Goal: Task Accomplishment & Management: Manage account settings

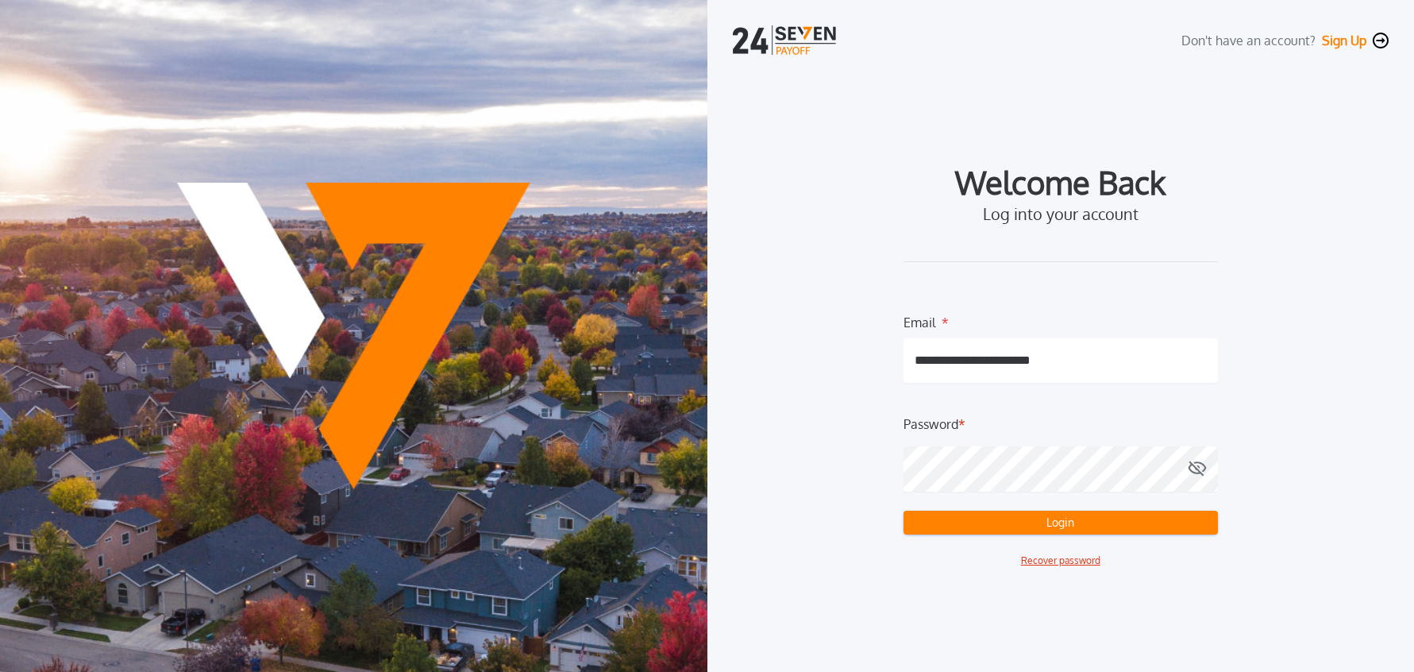
click at [1063, 526] on button "Login" at bounding box center [1061, 523] width 314 height 24
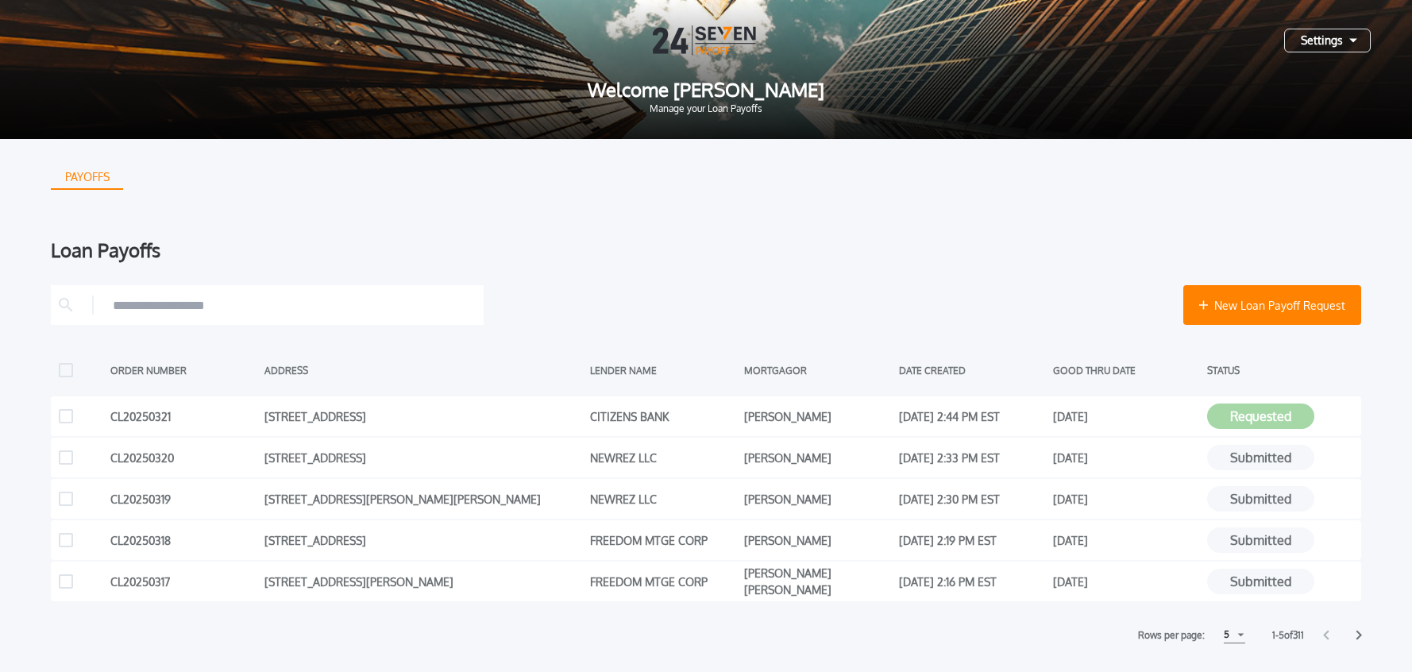
drag, startPoint x: 1309, startPoint y: 37, endPoint x: 1315, endPoint y: 57, distance: 20.6
click at [1309, 37] on div "Settings" at bounding box center [1327, 41] width 87 height 24
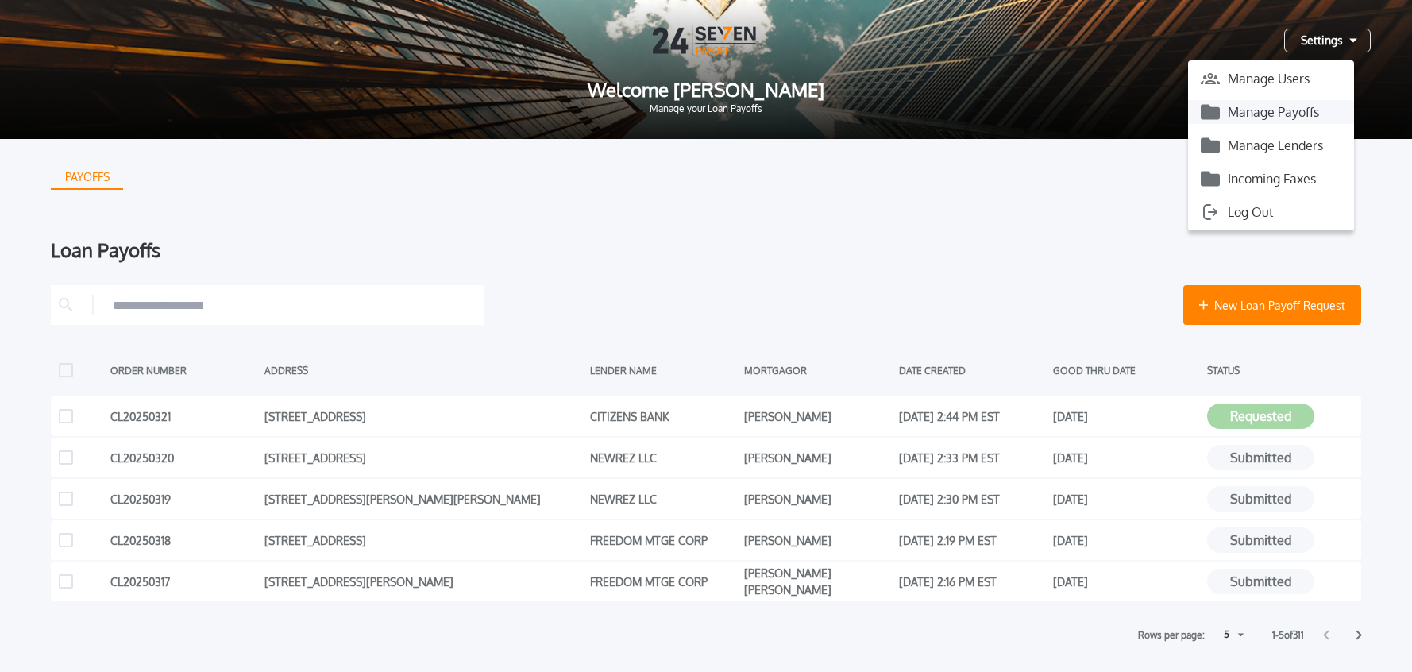
click at [1271, 113] on button "Manage Payoffs" at bounding box center [1271, 112] width 166 height 24
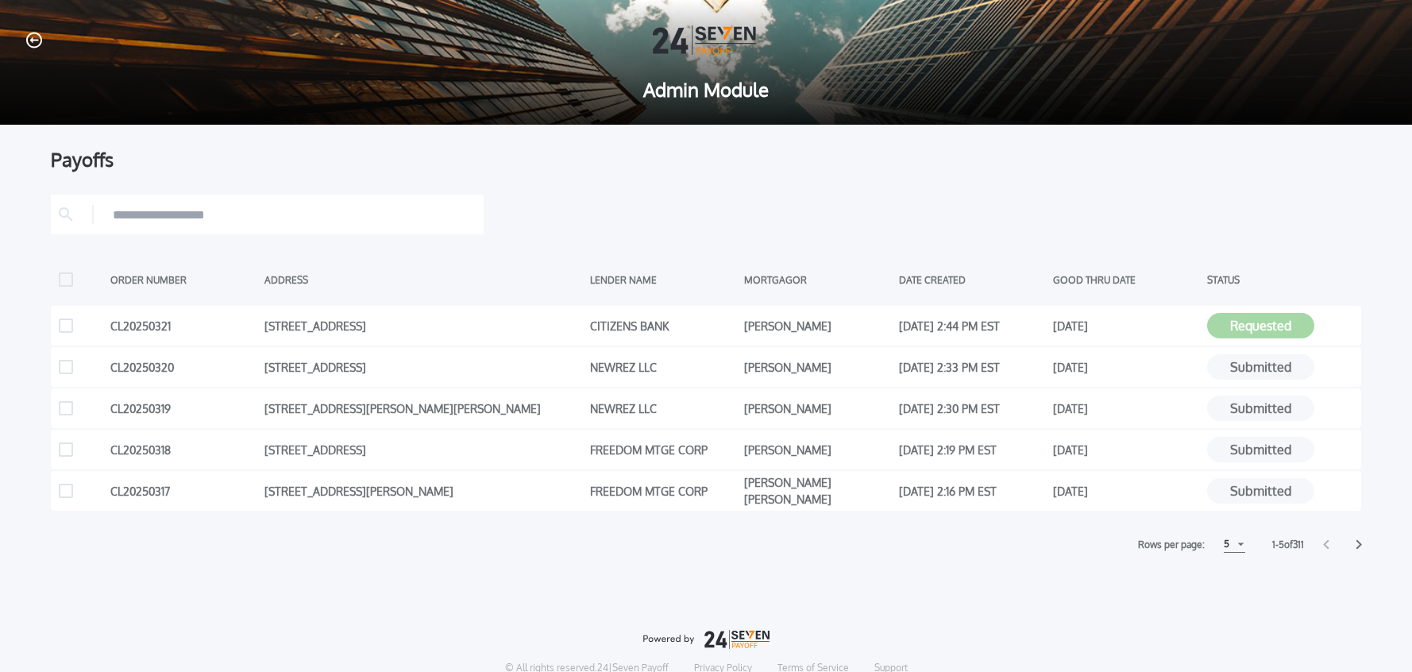
click at [1230, 548] on div "5" at bounding box center [1234, 544] width 21 height 17
drag, startPoint x: 1229, startPoint y: 598, endPoint x: 1215, endPoint y: 587, distance: 18.1
click at [1228, 598] on h1 "15" at bounding box center [1233, 604] width 15 height 19
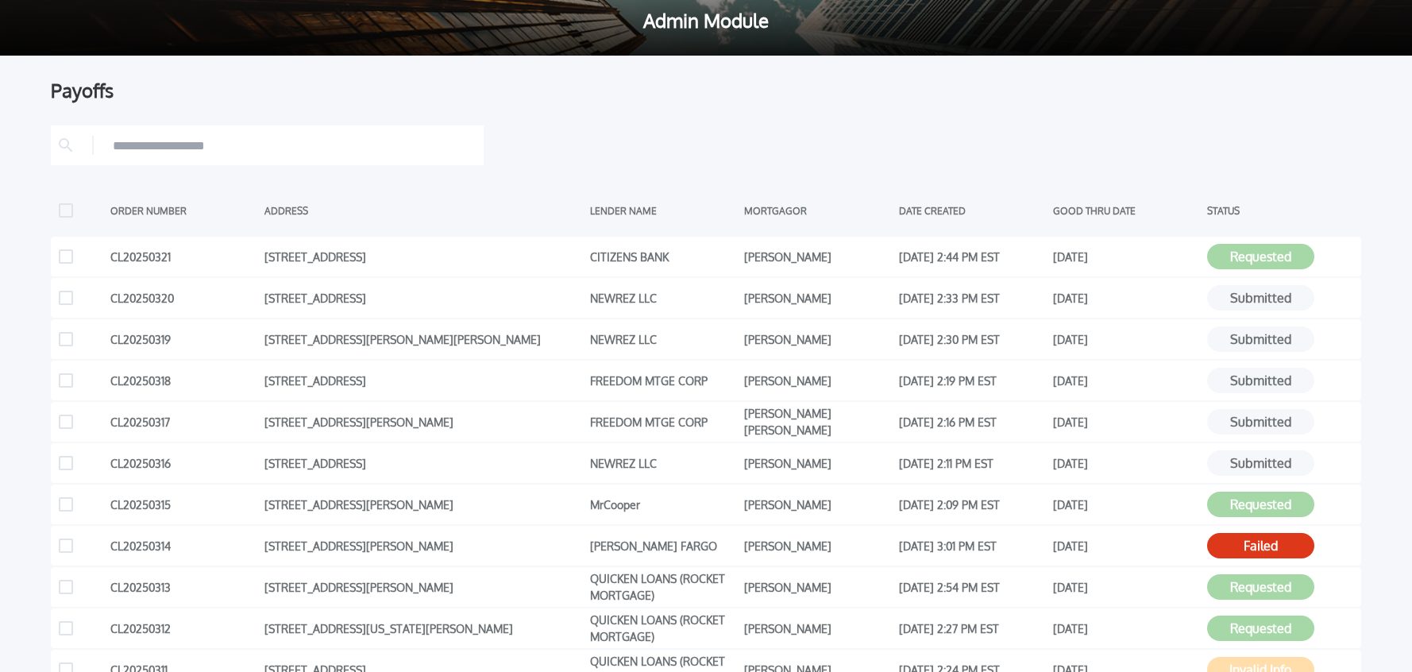
scroll to position [73, 0]
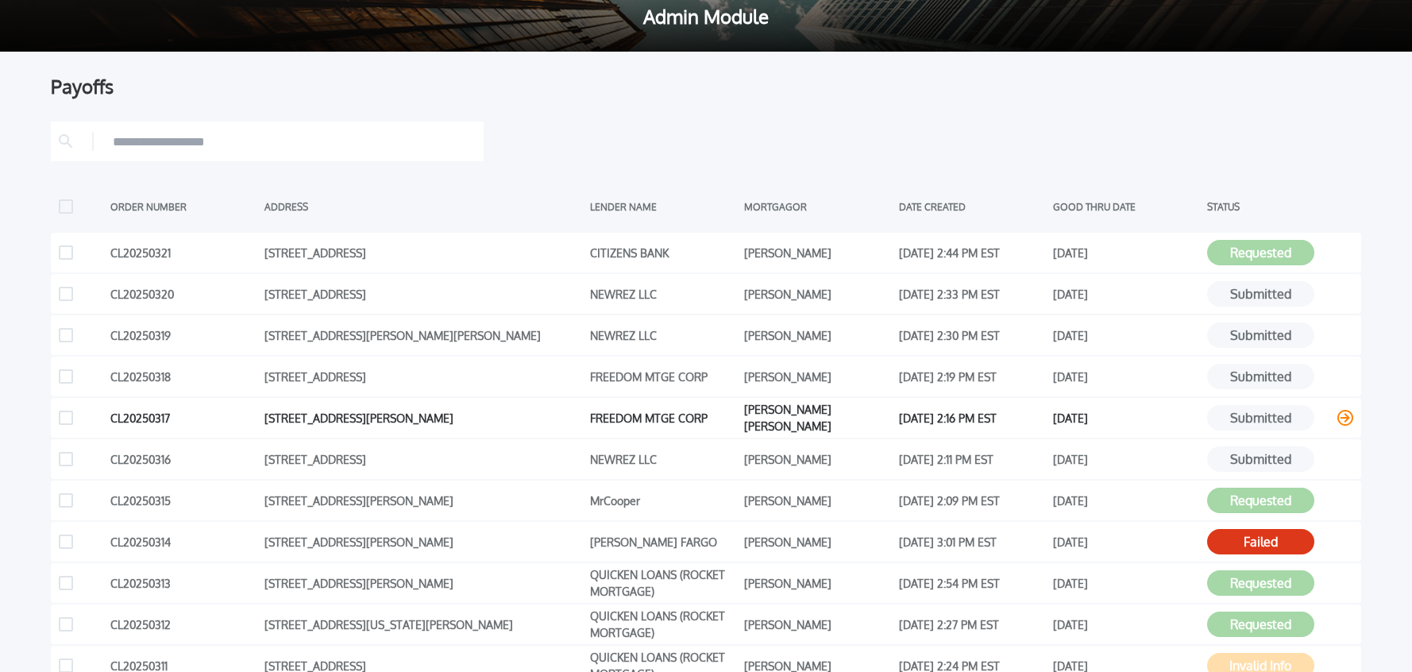
click at [1345, 420] on icon at bounding box center [1345, 418] width 16 height 16
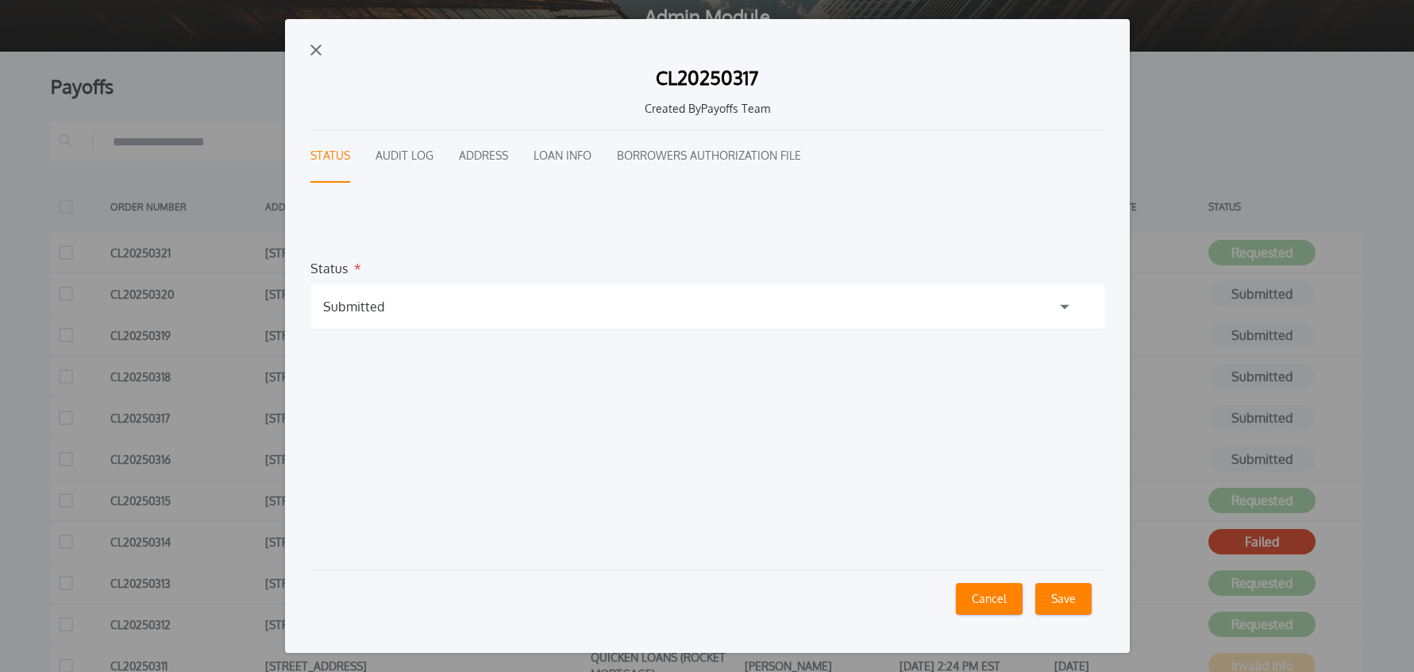
click at [400, 160] on button "Audit Log" at bounding box center [405, 156] width 58 height 52
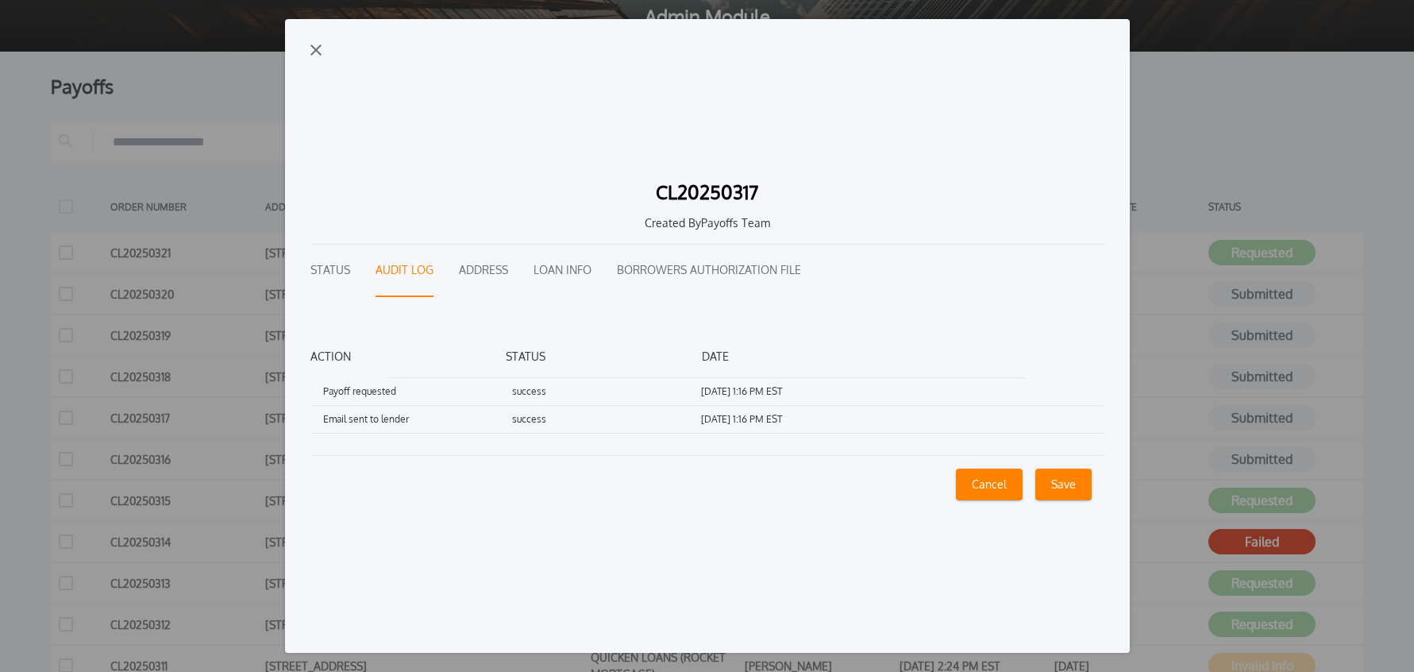
click at [314, 52] on img "button" at bounding box center [315, 49] width 11 height 11
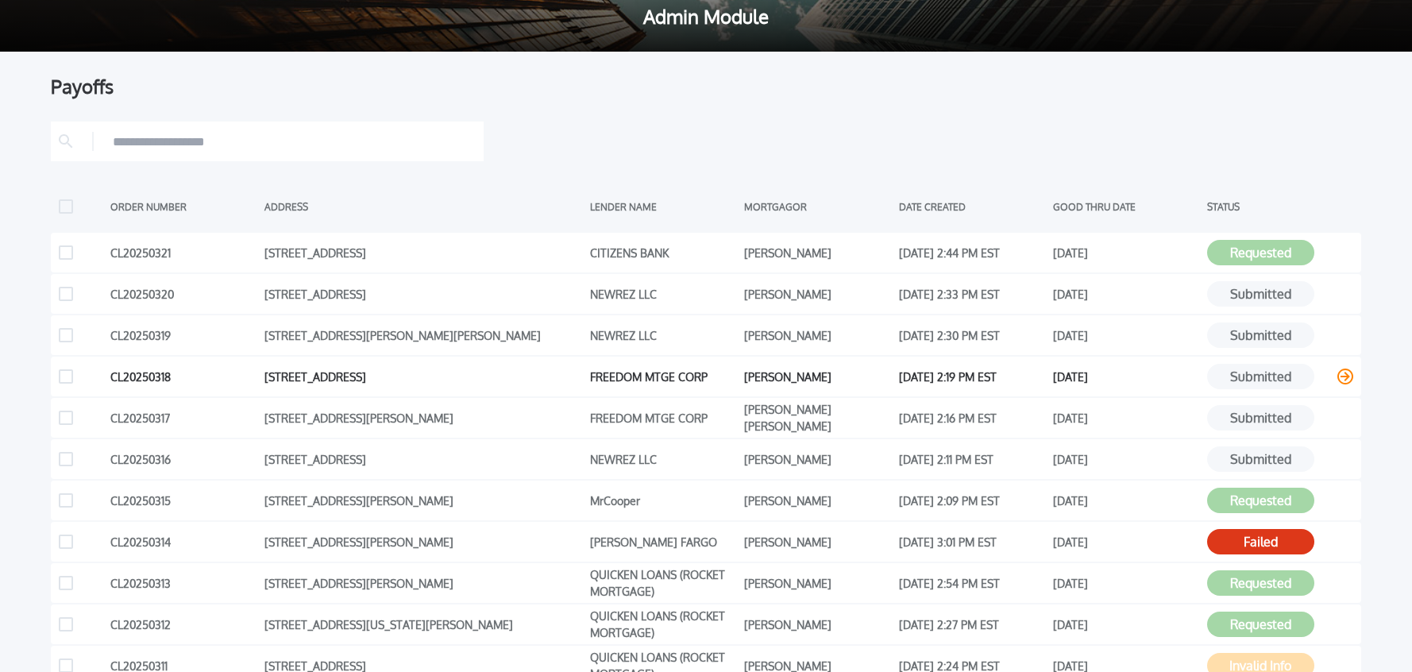
click at [1346, 377] on icon at bounding box center [1345, 376] width 16 height 16
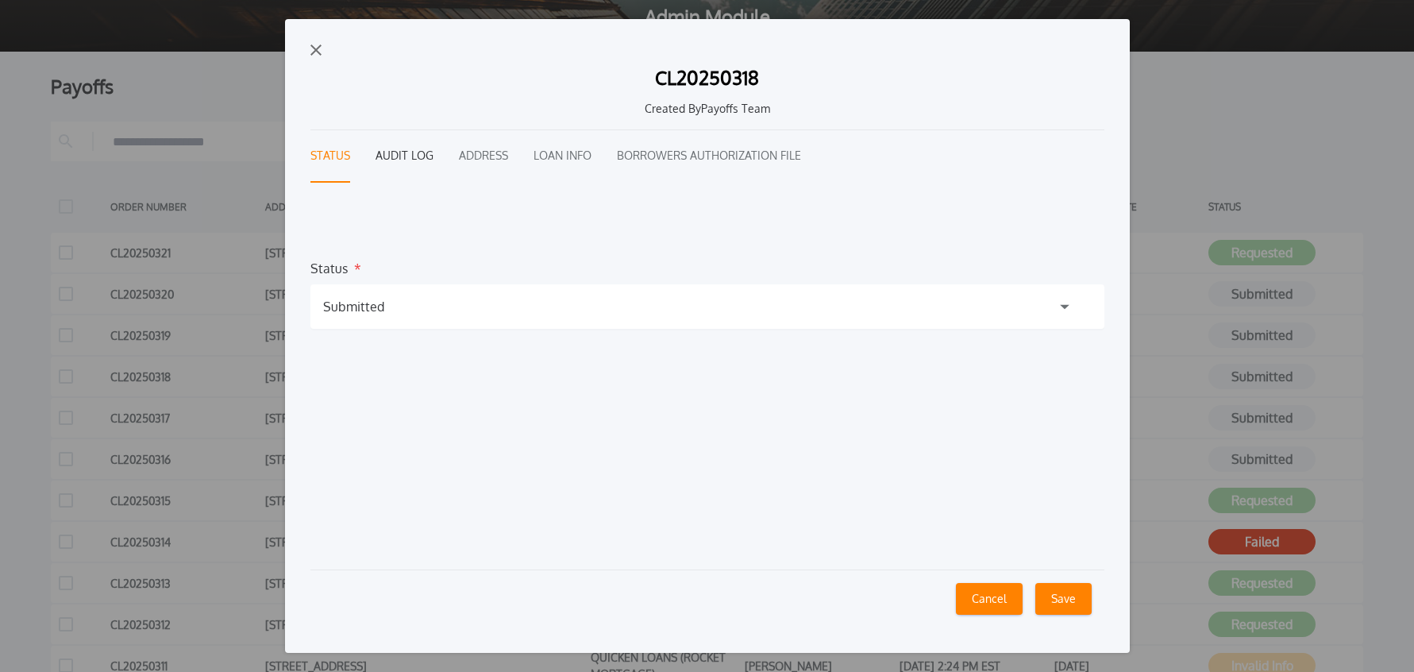
click at [407, 158] on button "Audit Log" at bounding box center [405, 156] width 58 height 52
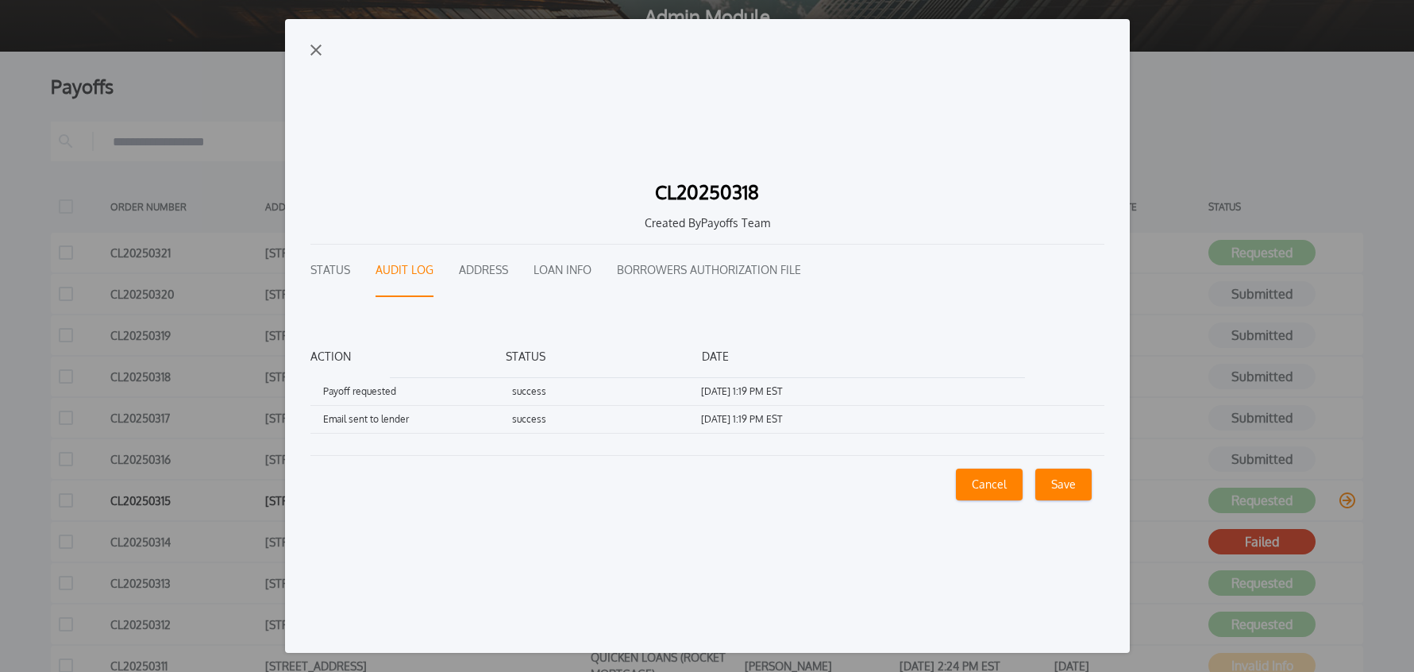
click at [985, 483] on button "Cancel" at bounding box center [989, 485] width 67 height 32
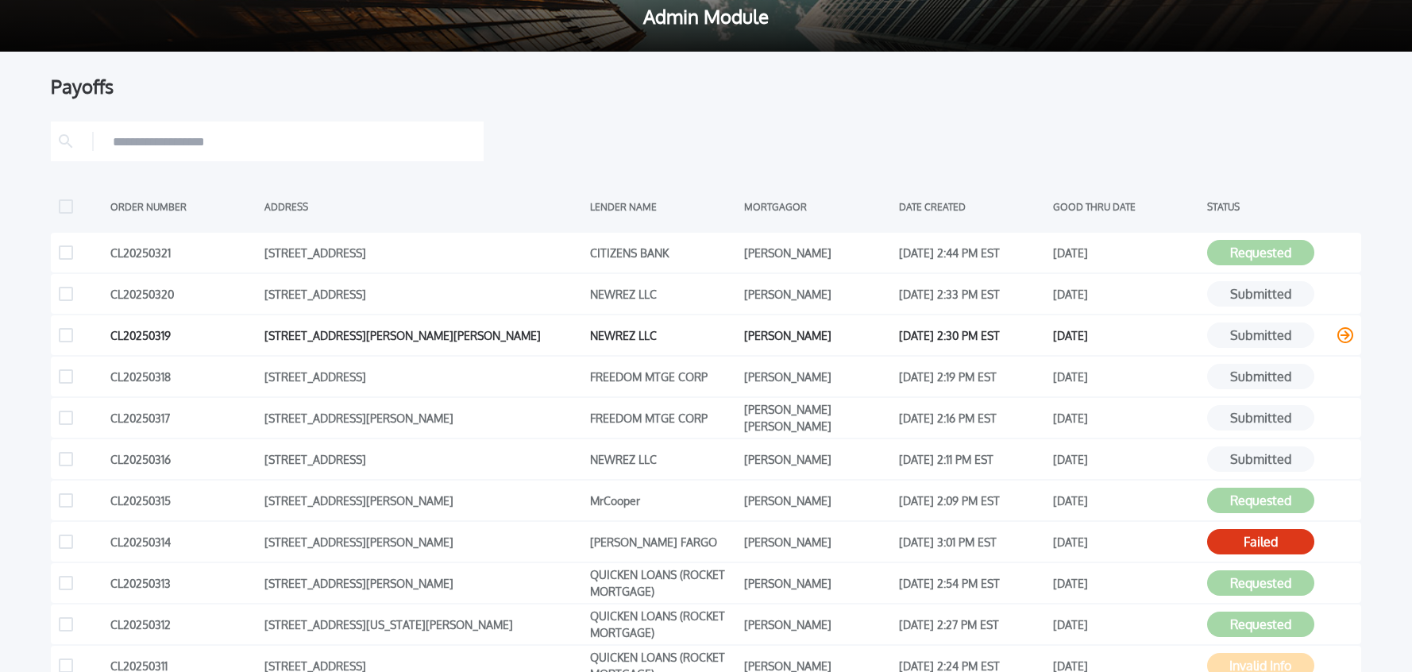
click at [1344, 334] on icon at bounding box center [1345, 335] width 16 height 16
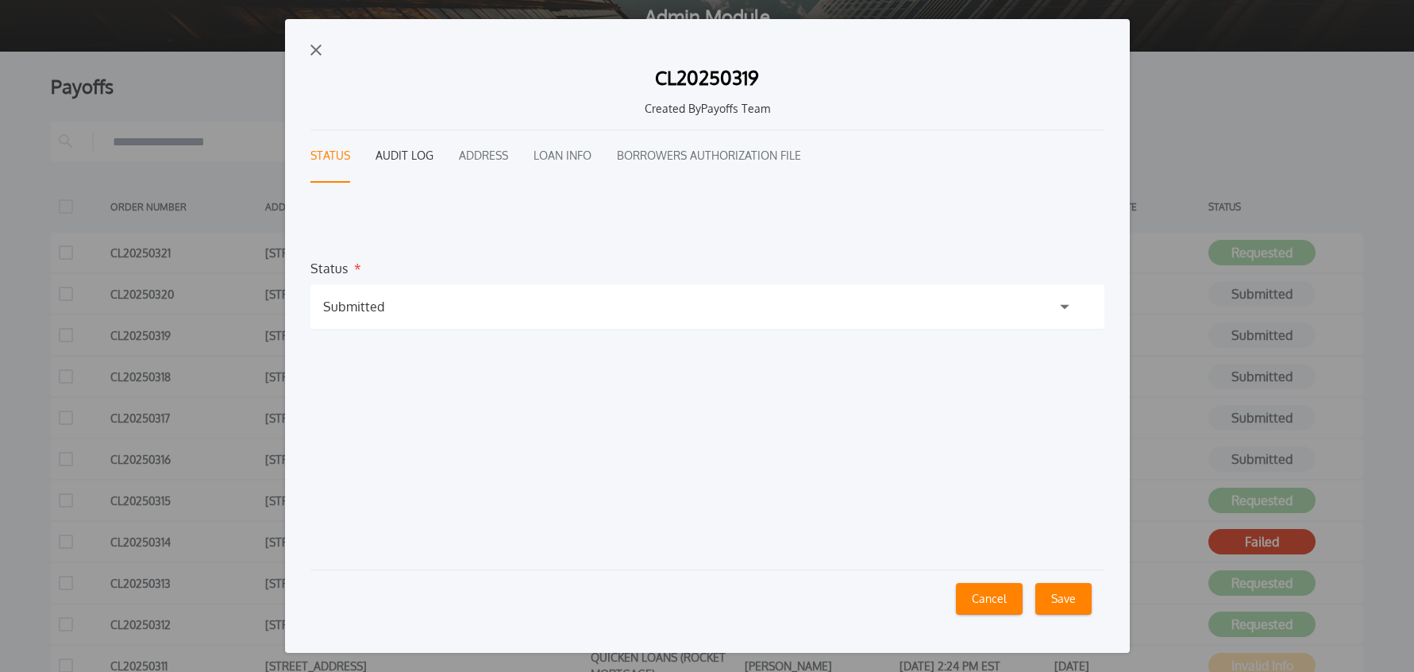
click at [411, 157] on button "Audit Log" at bounding box center [405, 156] width 58 height 52
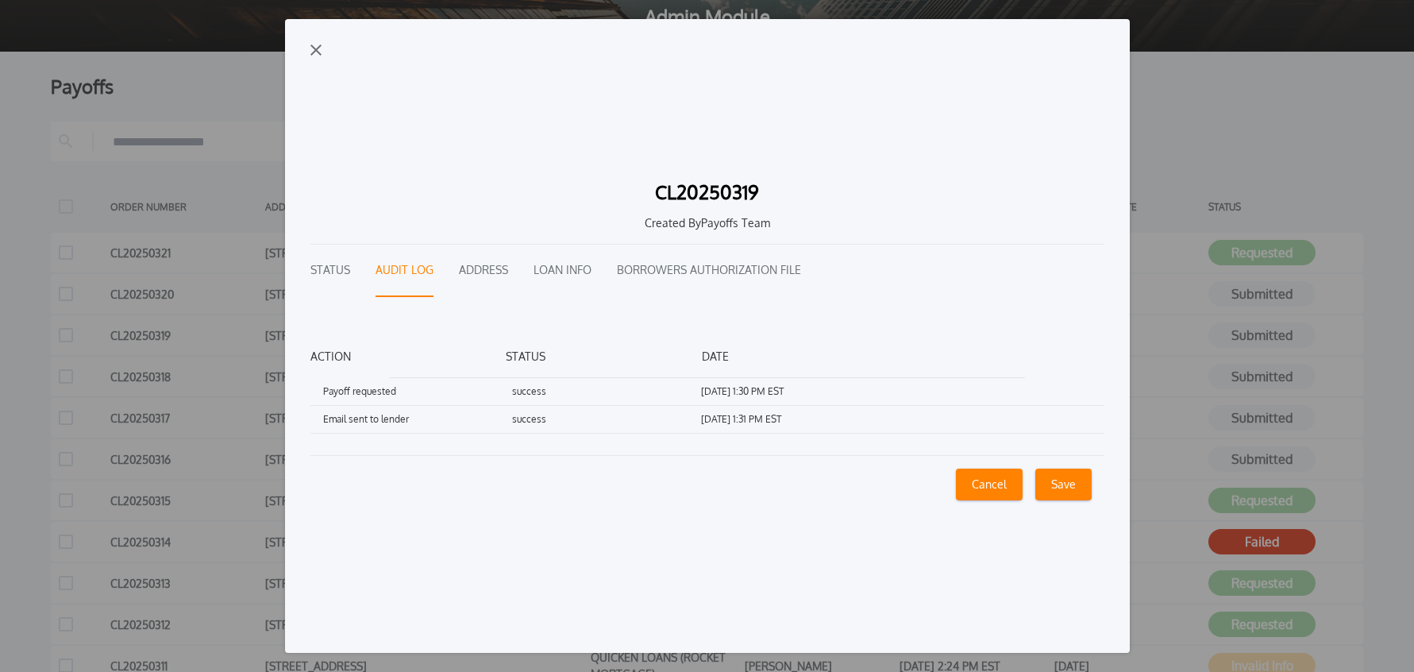
click at [318, 52] on img "button" at bounding box center [315, 49] width 11 height 11
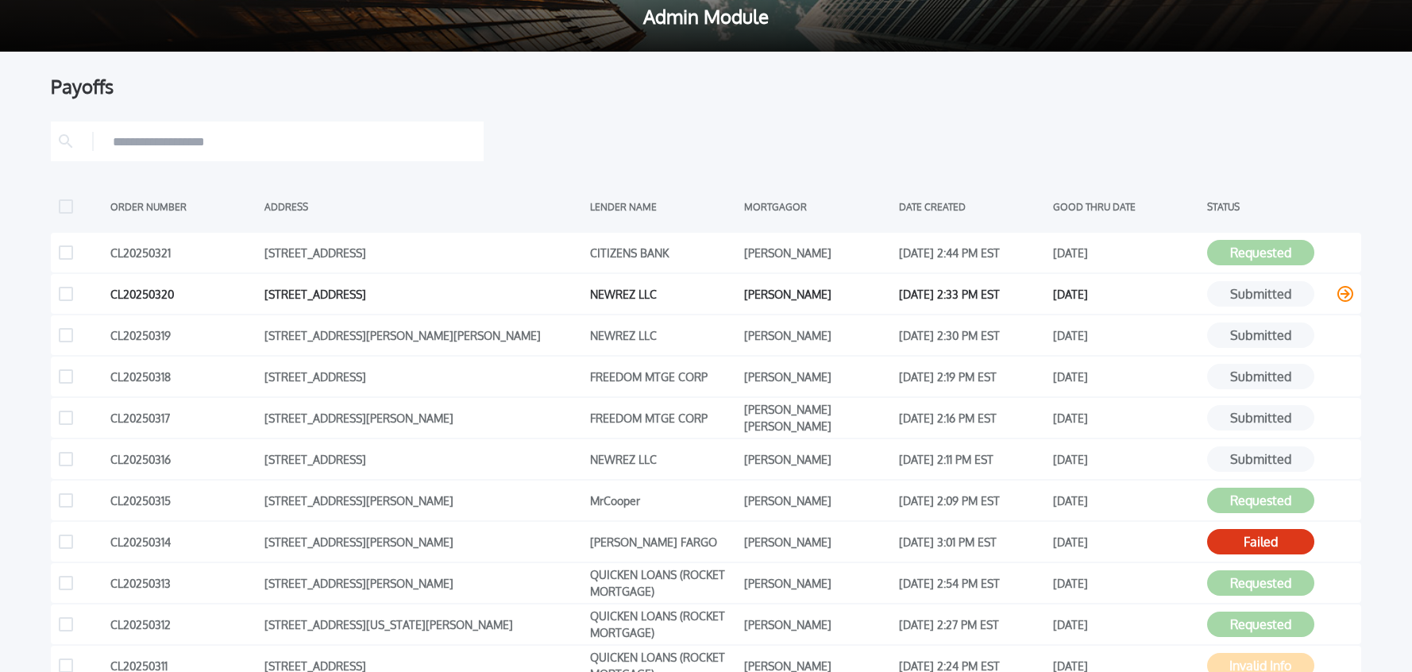
click at [1344, 297] on icon at bounding box center [1345, 294] width 16 height 16
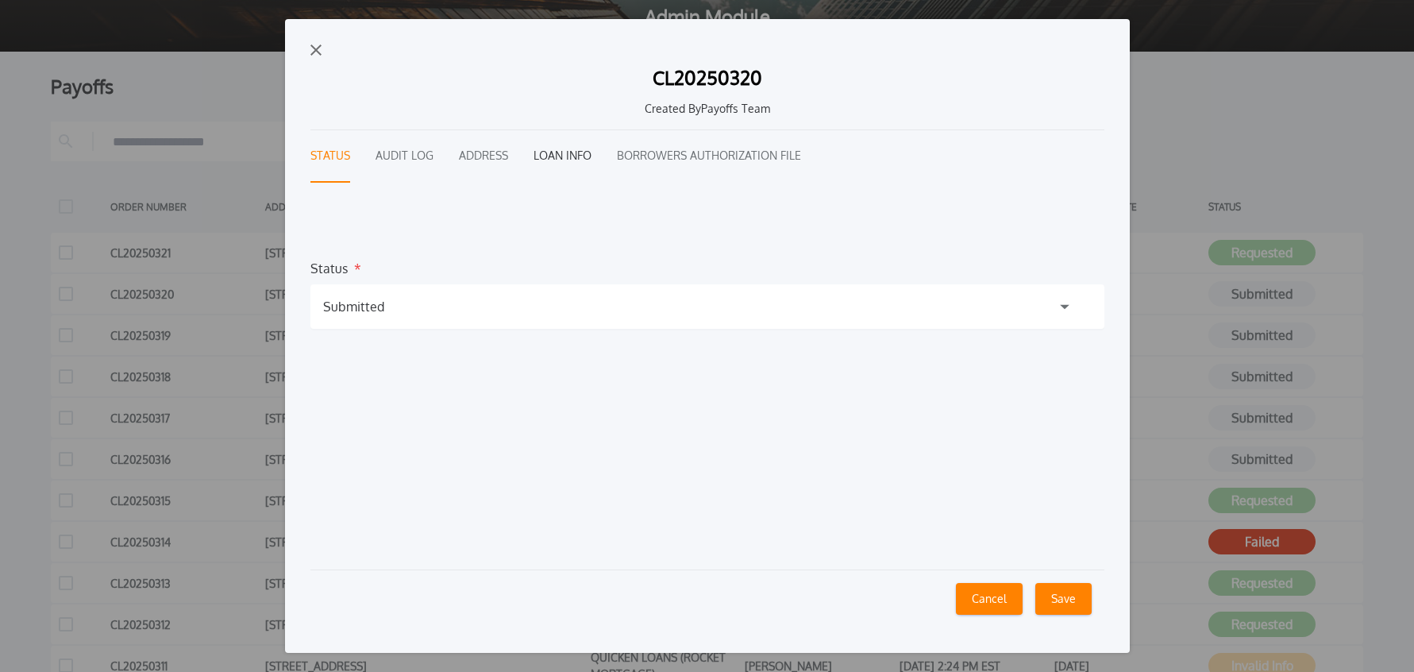
click at [573, 158] on button "Loan Info" at bounding box center [563, 156] width 58 height 52
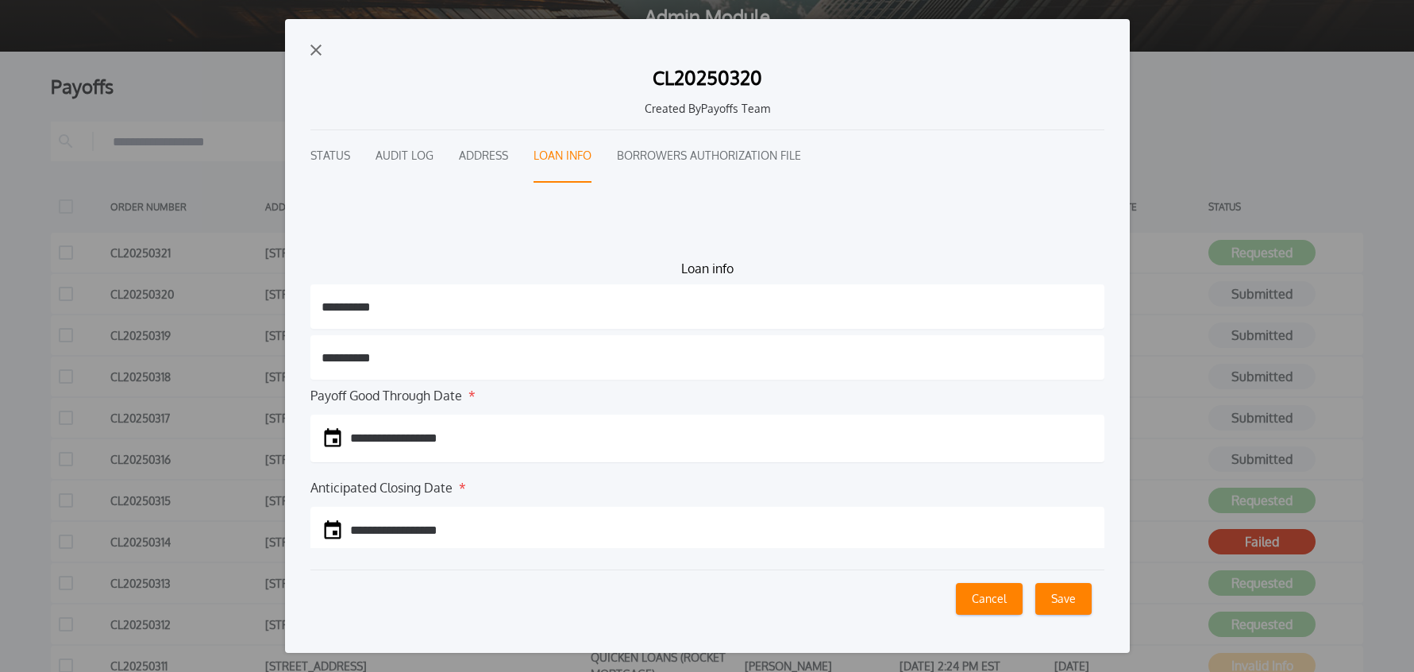
click at [634, 156] on button "Borrowers Authorization File" at bounding box center [709, 156] width 184 height 52
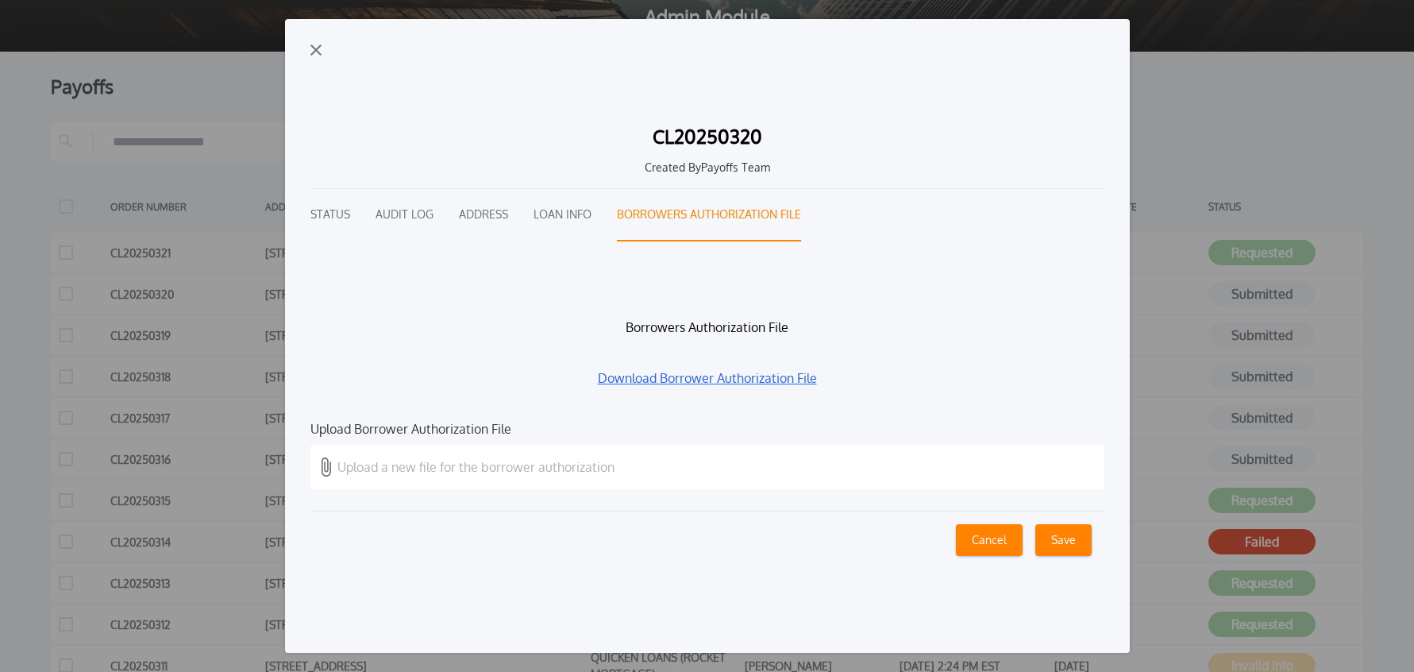
click at [667, 380] on link "Download Borrower Authorization File" at bounding box center [707, 377] width 794 height 19
drag, startPoint x: 985, startPoint y: 534, endPoint x: 773, endPoint y: 352, distance: 279.3
click at [985, 534] on button "Cancel" at bounding box center [989, 540] width 67 height 32
